Goal: Task Accomplishment & Management: Manage account settings

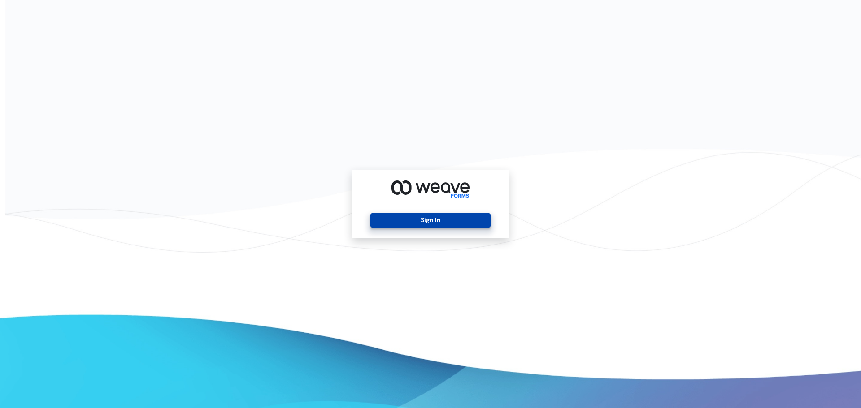
click at [471, 218] on button "Sign In" at bounding box center [430, 220] width 120 height 14
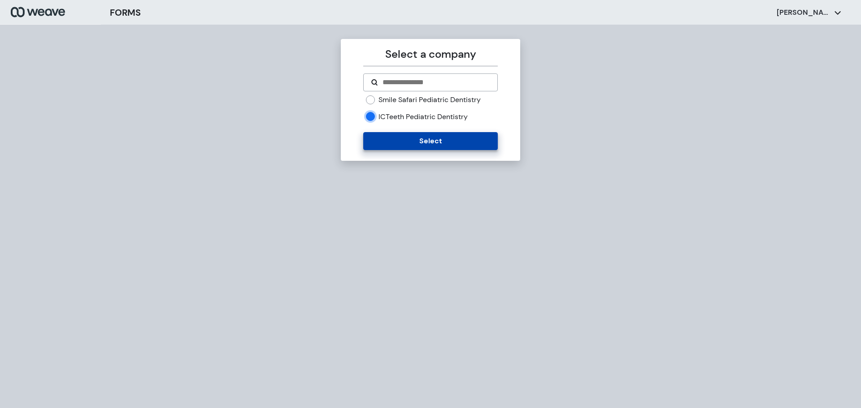
click at [391, 144] on button "Select" at bounding box center [430, 141] width 134 height 18
